Goal: Task Accomplishment & Management: Use online tool/utility

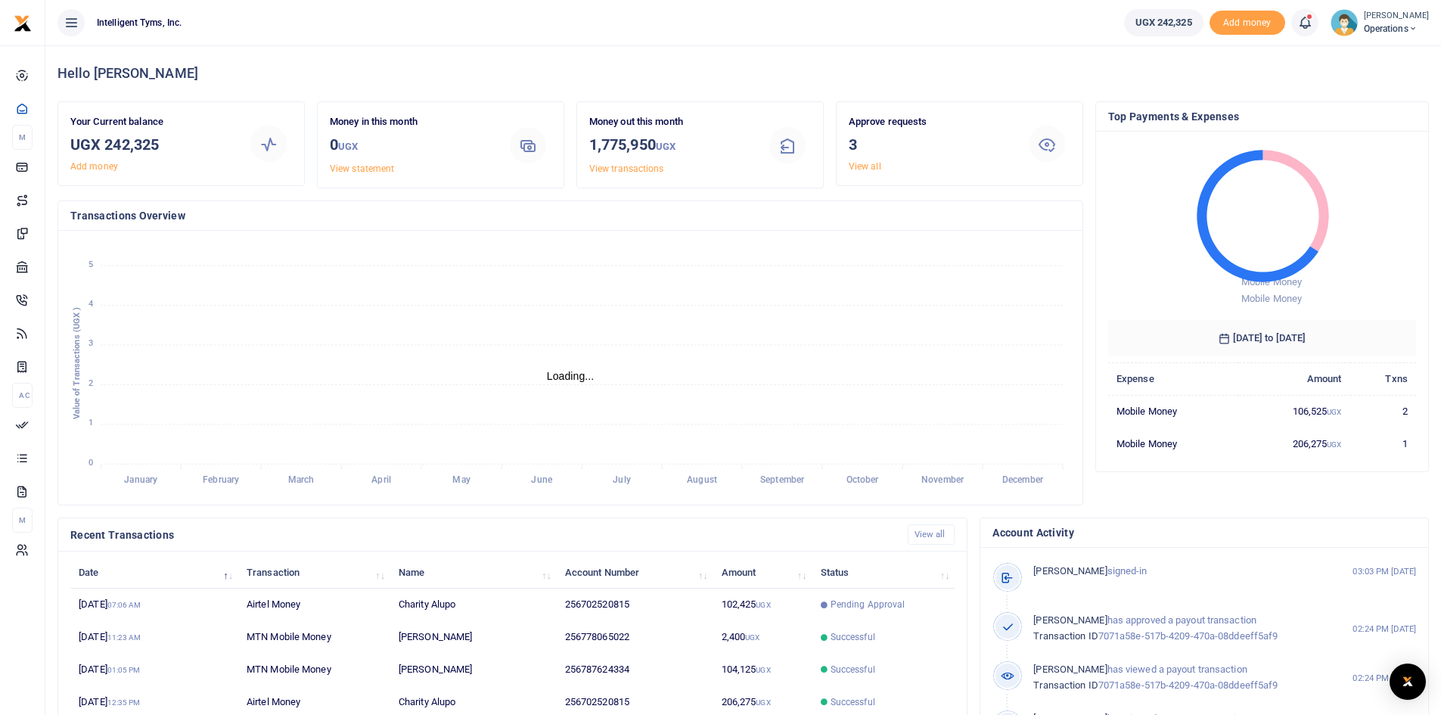
scroll to position [12, 12]
click at [865, 165] on link "View all" at bounding box center [865, 166] width 33 height 11
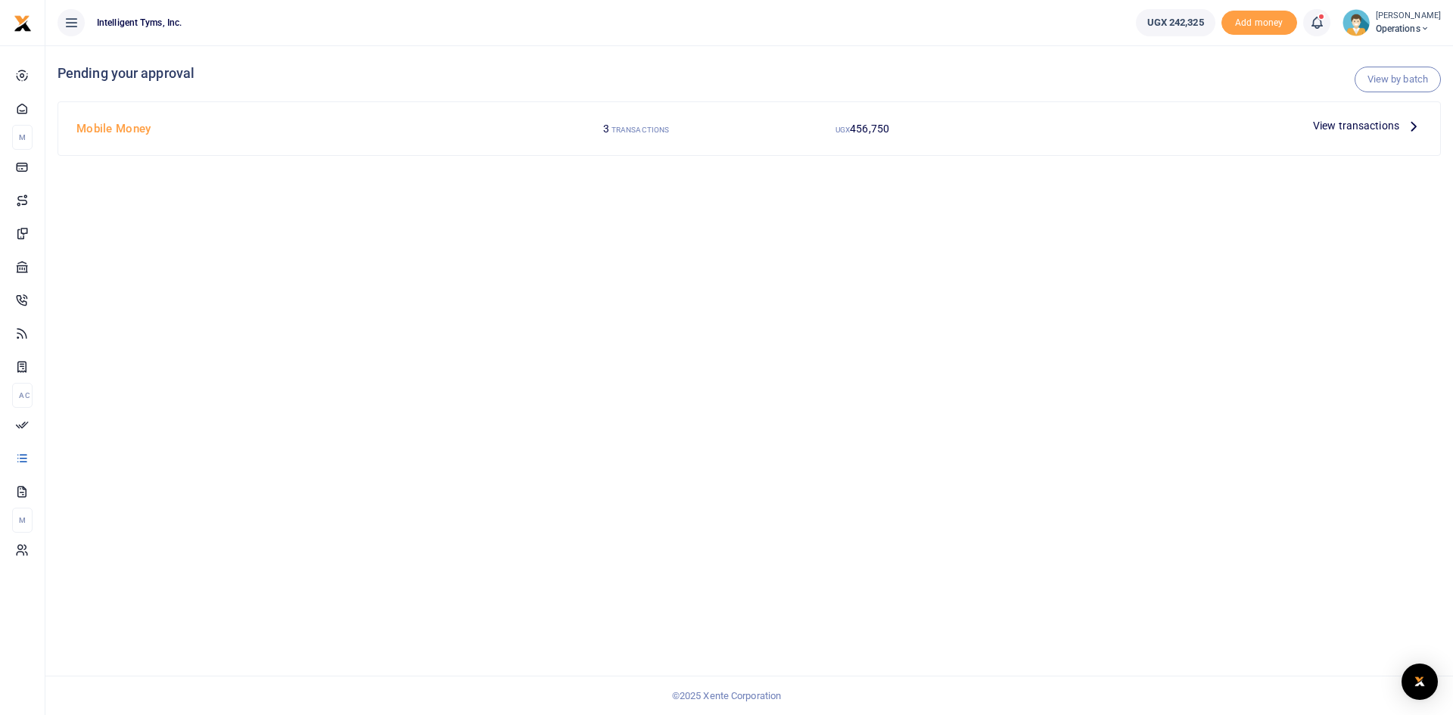
click at [1342, 126] on span "View transactions" at bounding box center [1356, 125] width 86 height 17
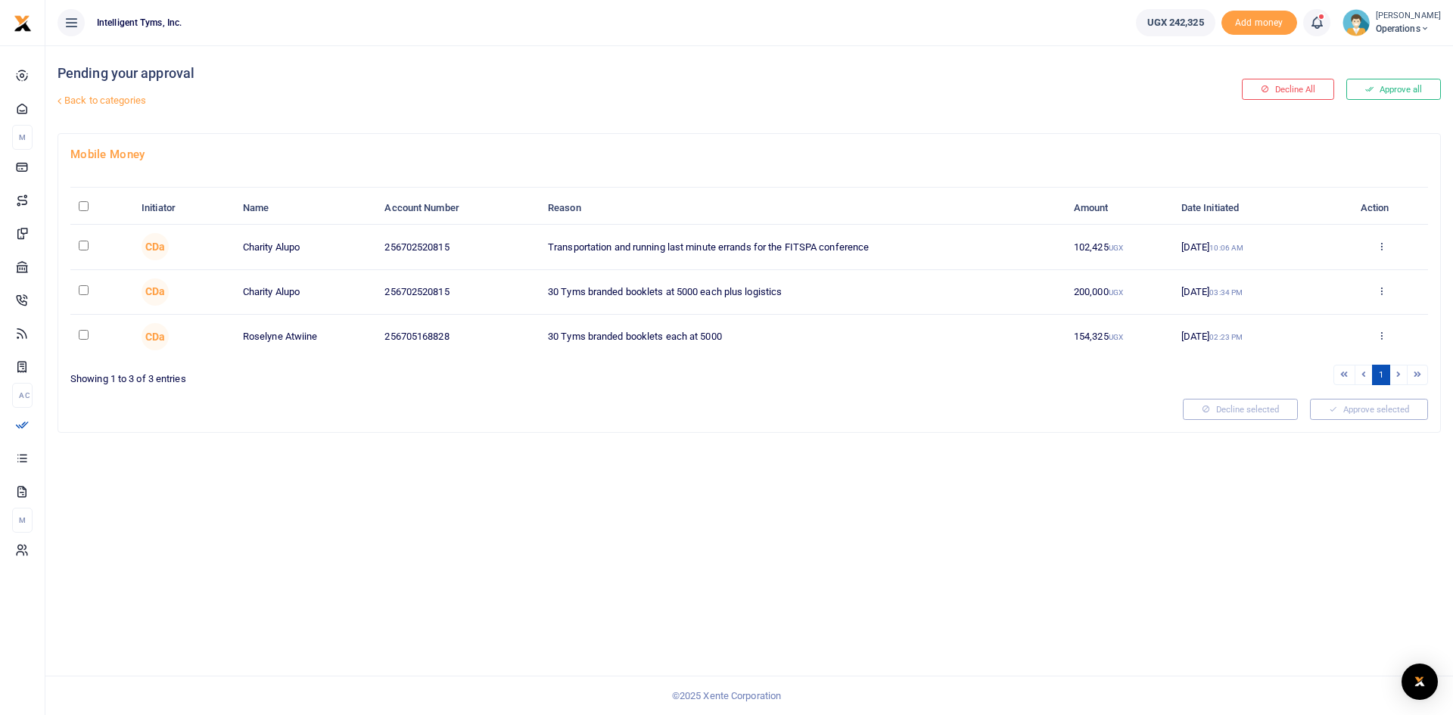
click at [1388, 247] on div "Approve Decline Details" at bounding box center [1382, 247] width 76 height 15
click at [1383, 245] on icon at bounding box center [1381, 246] width 10 height 11
click at [1333, 266] on link "Approve" at bounding box center [1327, 270] width 120 height 21
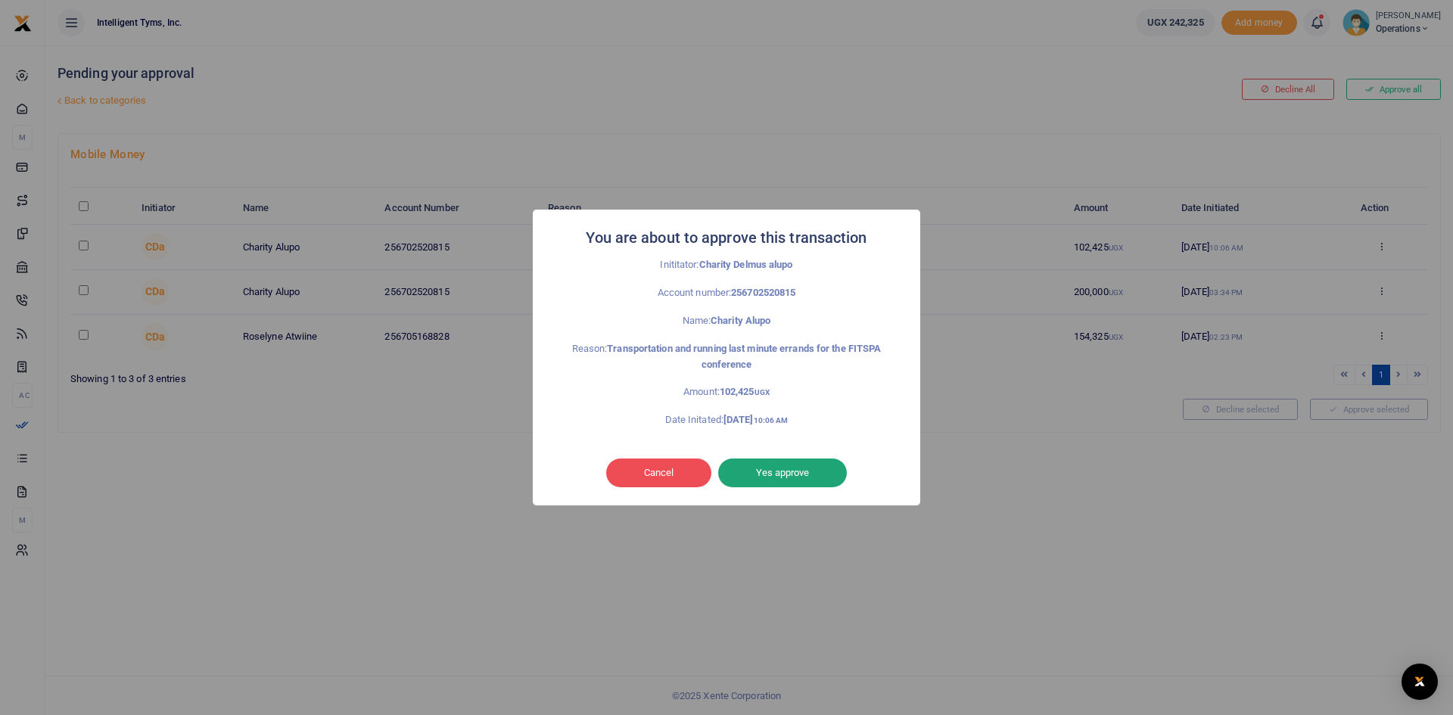
click at [836, 468] on button "Yes approve" at bounding box center [782, 473] width 129 height 29
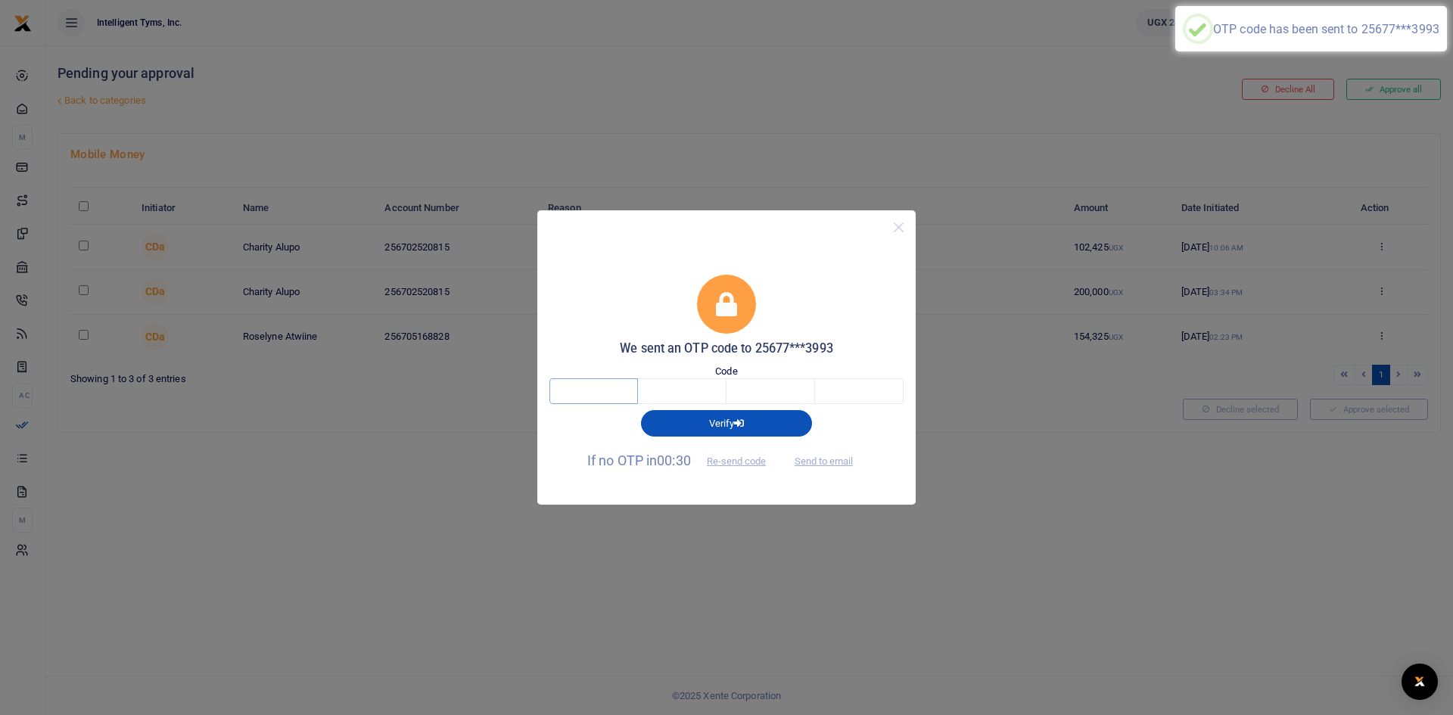
click at [627, 389] on input "text" at bounding box center [593, 391] width 89 height 26
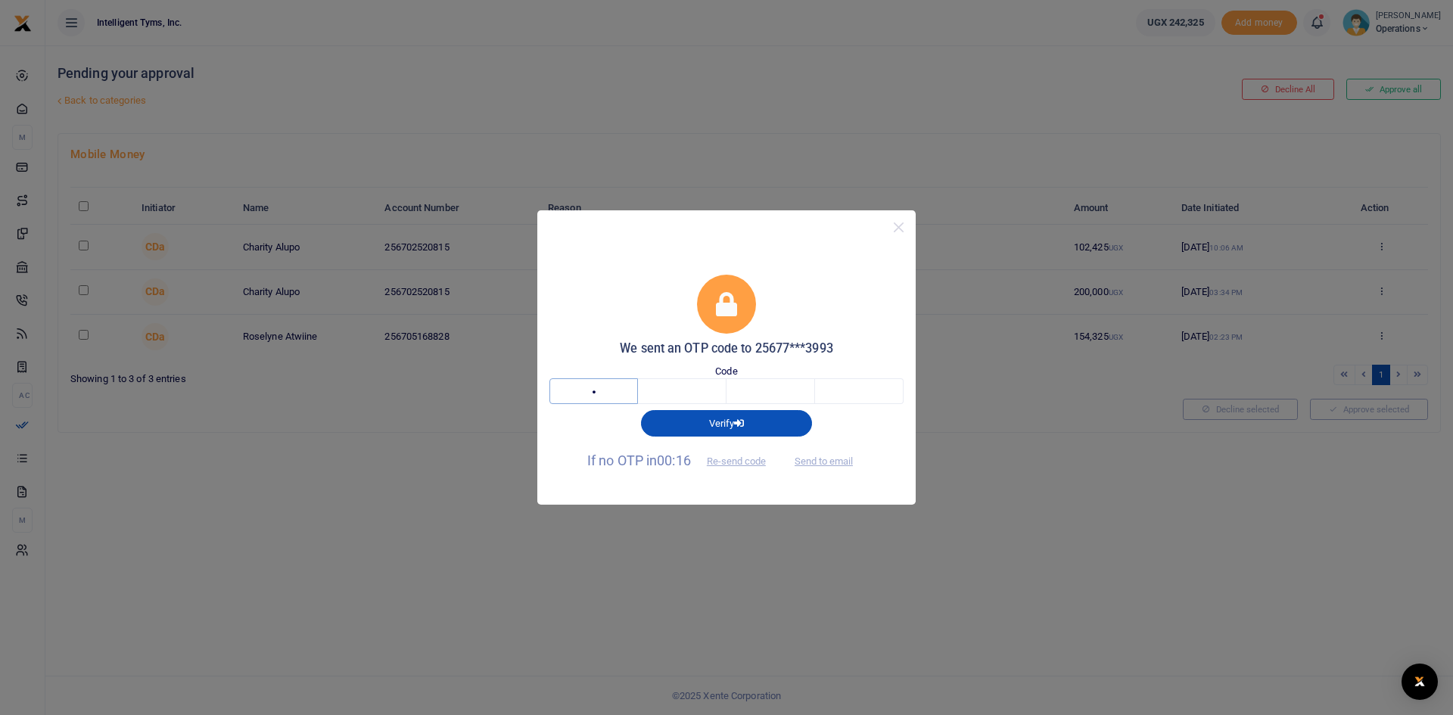
type input "9"
type input "6"
type input "8"
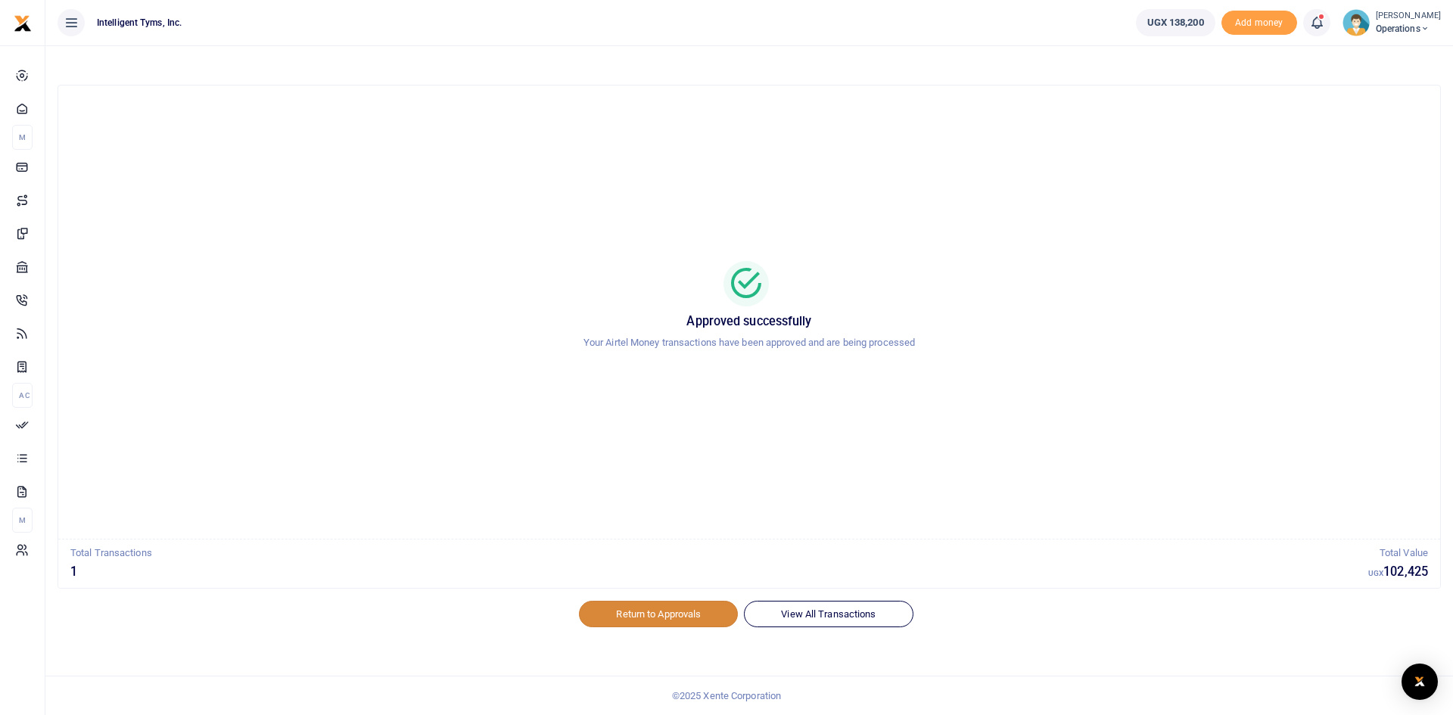
click at [722, 616] on link "Return to Approvals" at bounding box center [658, 614] width 159 height 26
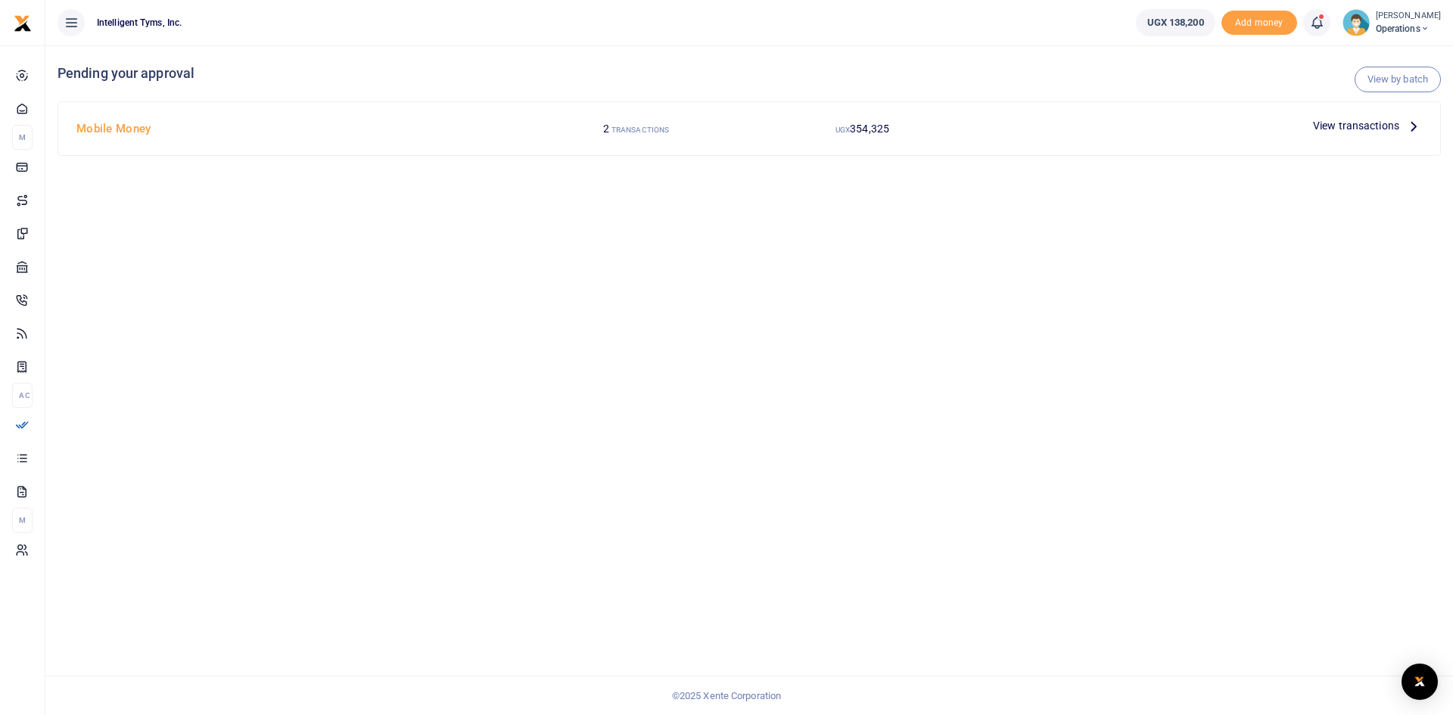
click at [1413, 126] on icon at bounding box center [1413, 125] width 17 height 17
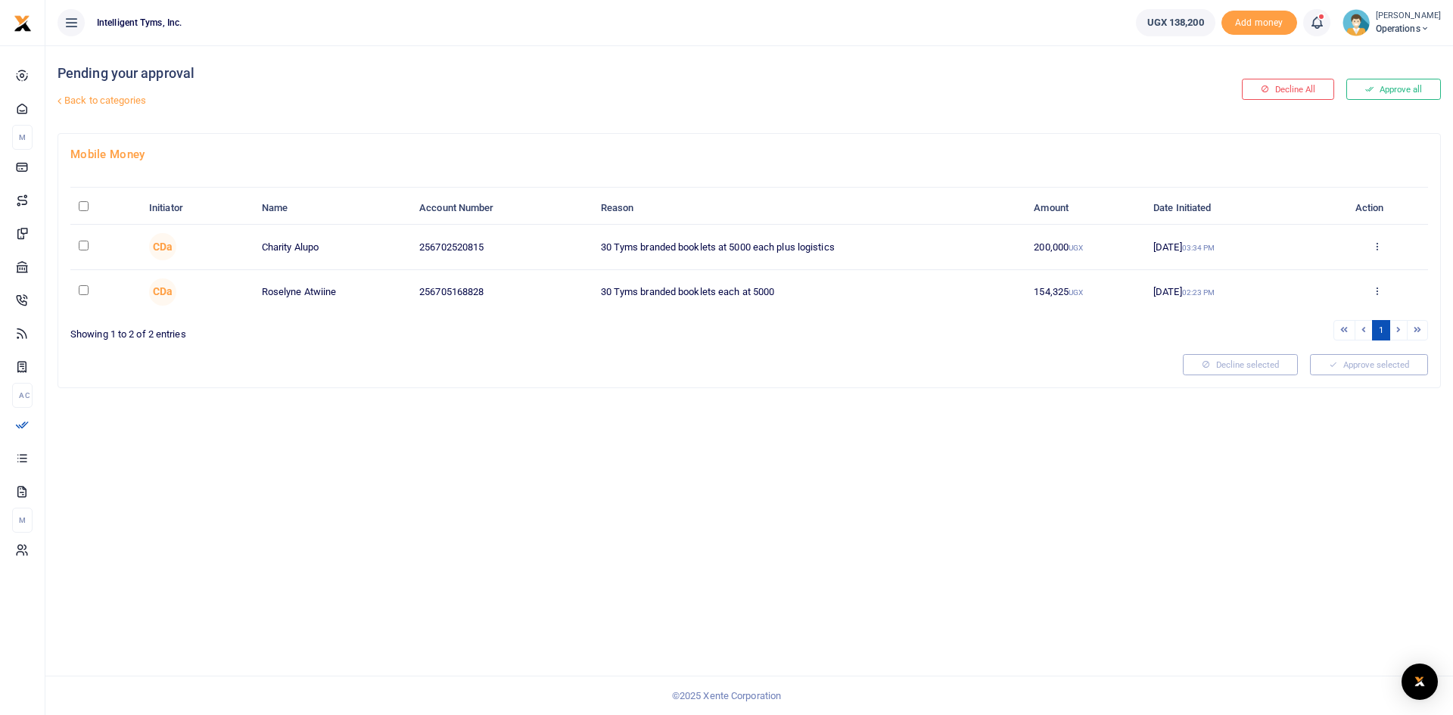
click at [87, 202] on input "\a \a : activate to sort column descending" at bounding box center [84, 206] width 10 height 10
checkbox input "true"
click at [1230, 360] on button "Decline selected (2)" at bounding box center [1224, 364] width 126 height 21
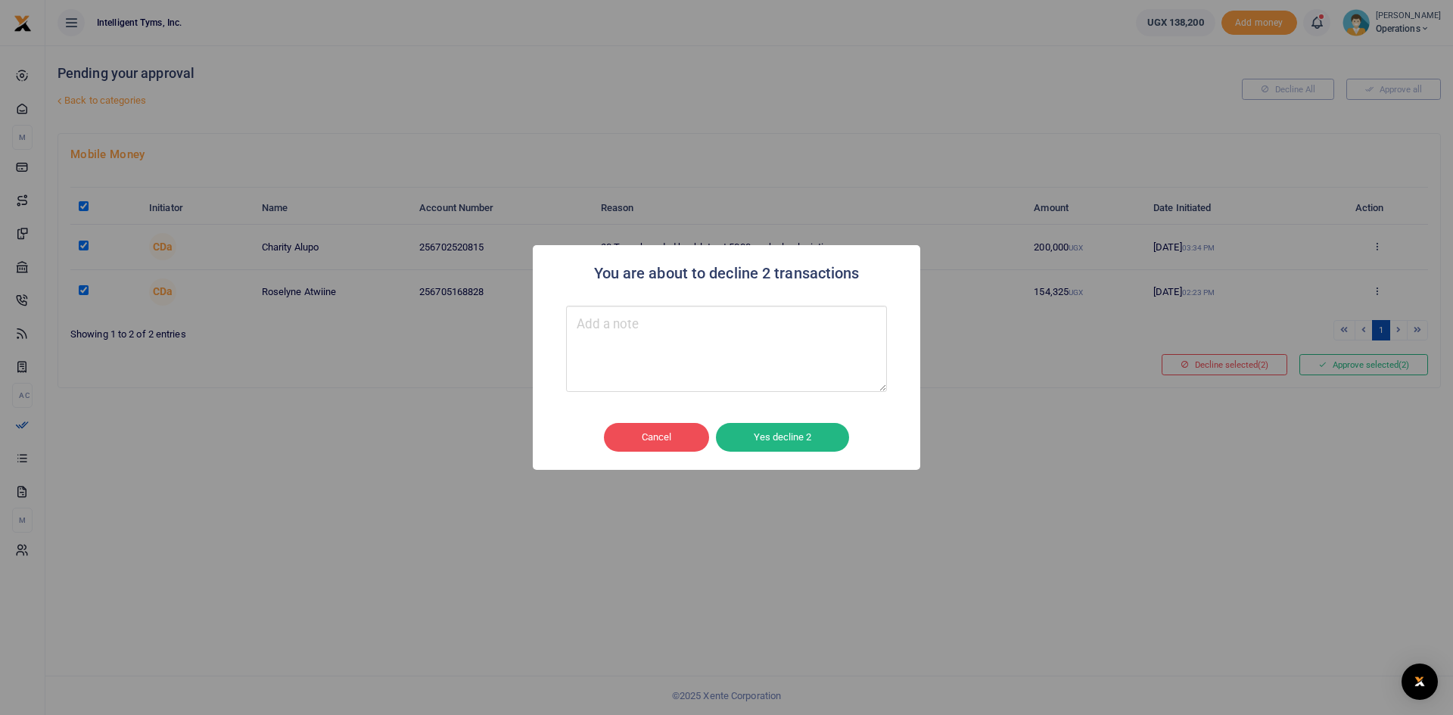
click at [671, 328] on textarea "Type your message here" at bounding box center [726, 349] width 321 height 86
click at [776, 449] on button "Yes decline 2" at bounding box center [782, 437] width 133 height 29
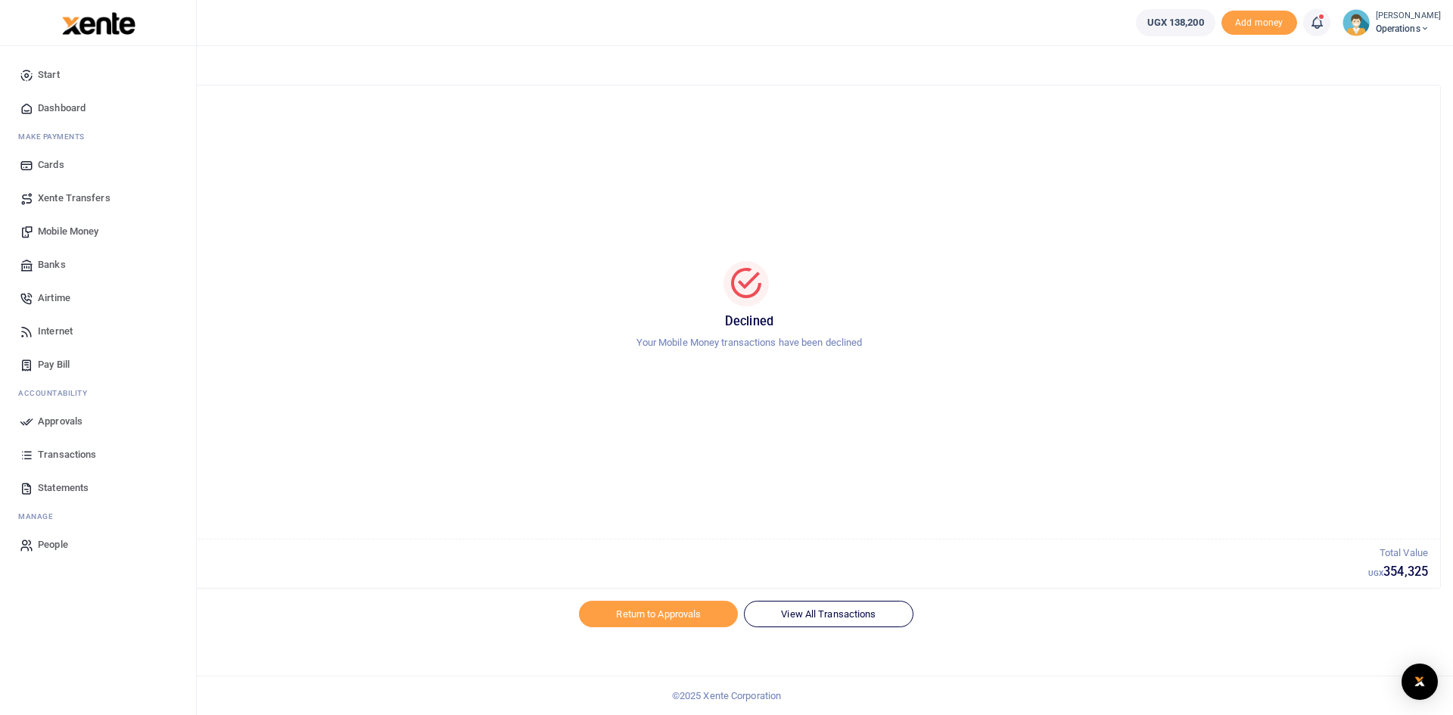
click at [52, 103] on span "Dashboard" at bounding box center [62, 108] width 48 height 15
